Goal: Transaction & Acquisition: Purchase product/service

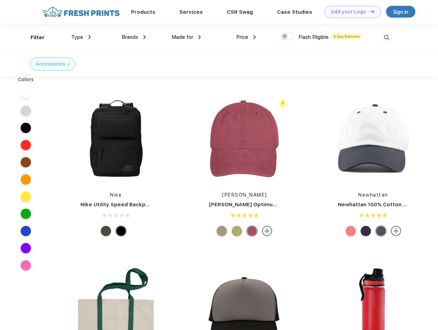
click at [350, 12] on link "Add your Logo Design Tool" at bounding box center [352, 12] width 57 height 12
click at [0, 0] on div "Design Tool" at bounding box center [0, 0] width 0 height 0
click at [369, 11] on link "Add your Logo Design Tool" at bounding box center [352, 12] width 57 height 12
click at [33, 38] on div "Filter" at bounding box center [38, 38] width 14 height 8
click at [81, 37] on span "Type" at bounding box center [77, 37] width 12 height 6
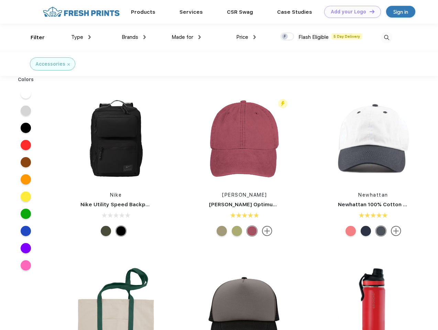
click at [134, 37] on span "Brands" at bounding box center [130, 37] width 17 height 6
click at [186, 37] on span "Made for" at bounding box center [183, 37] width 22 height 6
click at [246, 37] on span "Price" at bounding box center [242, 37] width 12 height 6
click at [288, 37] on div at bounding box center [287, 37] width 13 height 8
click at [285, 37] on input "checkbox" at bounding box center [283, 34] width 4 height 4
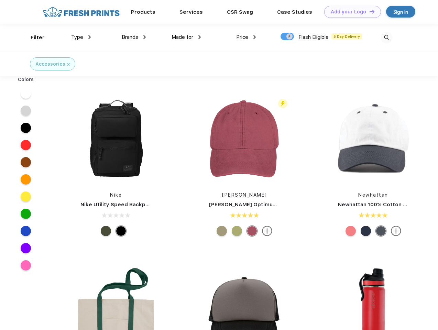
click at [387, 38] on img at bounding box center [386, 37] width 11 height 11
